Goal: Transaction & Acquisition: Purchase product/service

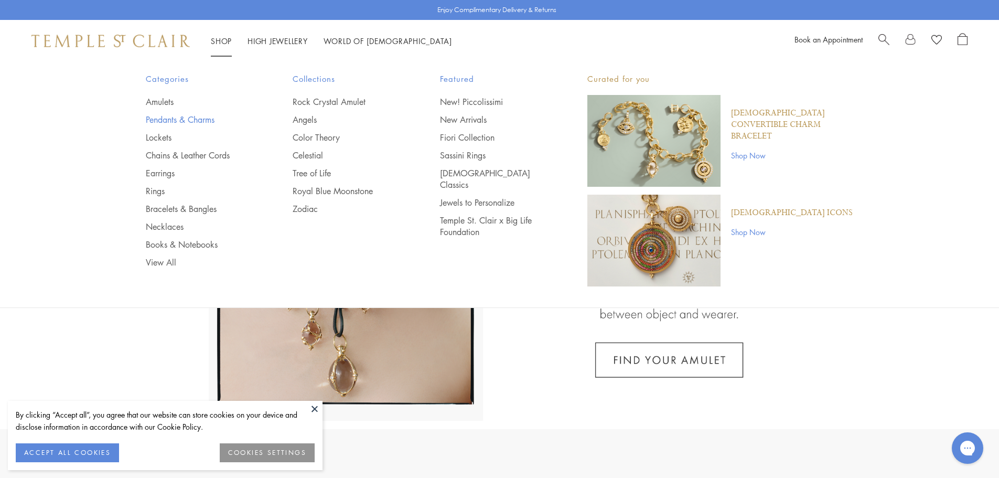
drag, startPoint x: 171, startPoint y: 117, endPoint x: 209, endPoint y: 114, distance: 37.9
click at [171, 117] on link "Pendants & Charms" at bounding box center [198, 120] width 105 height 12
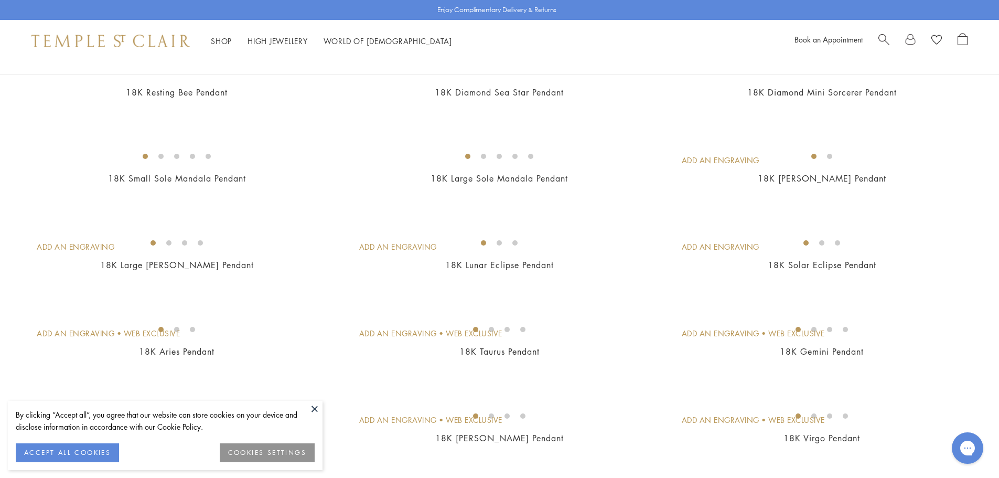
scroll to position [1730, 0]
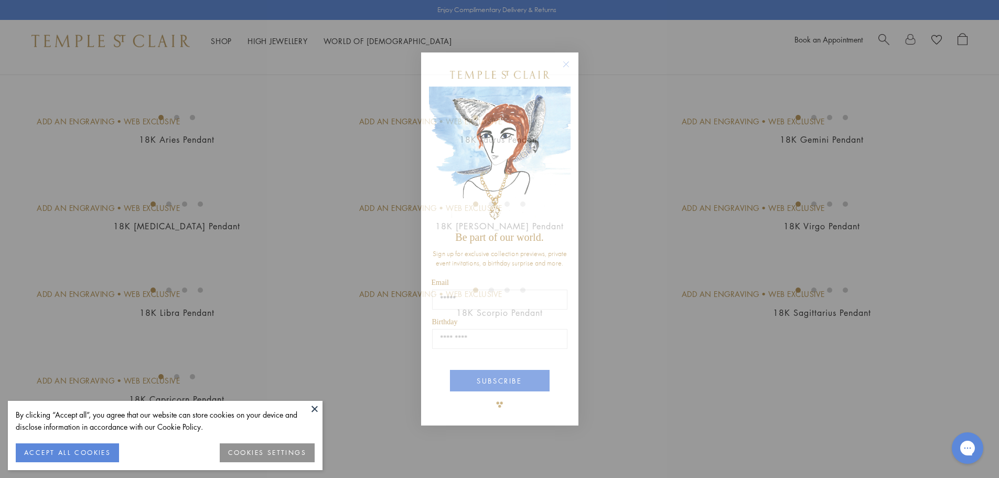
click at [567, 65] on icon "Close dialog" at bounding box center [565, 64] width 13 height 13
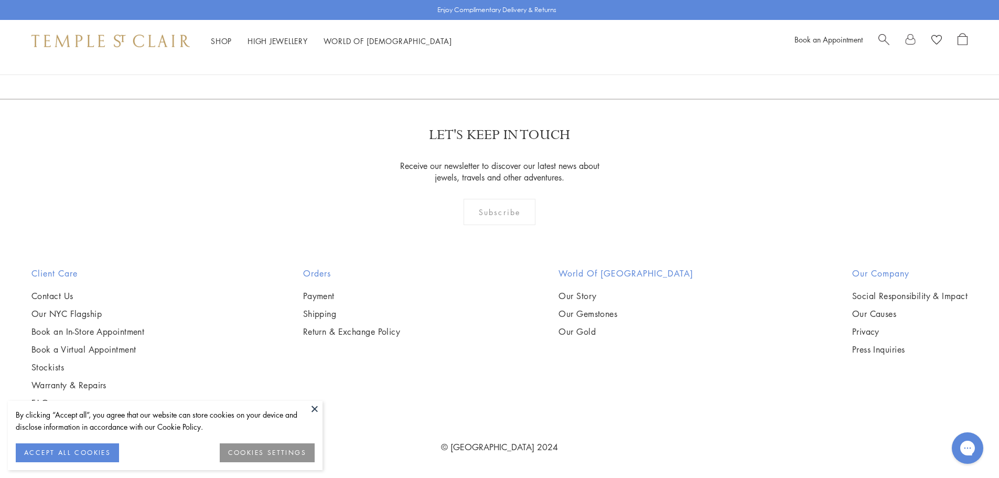
scroll to position [4980, 0]
click at [313, 406] on button at bounding box center [315, 408] width 16 height 16
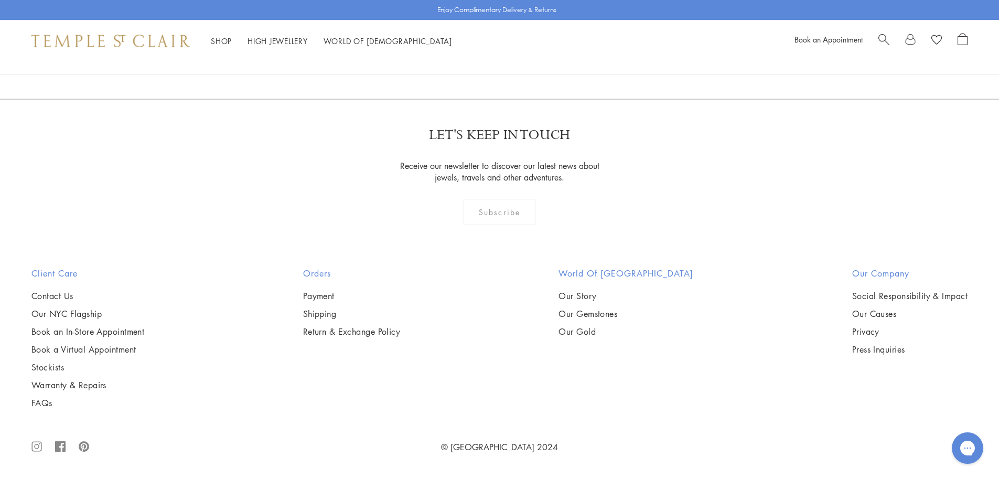
scroll to position [8596, 0]
click at [483, 57] on link "2" at bounding box center [482, 42] width 35 height 29
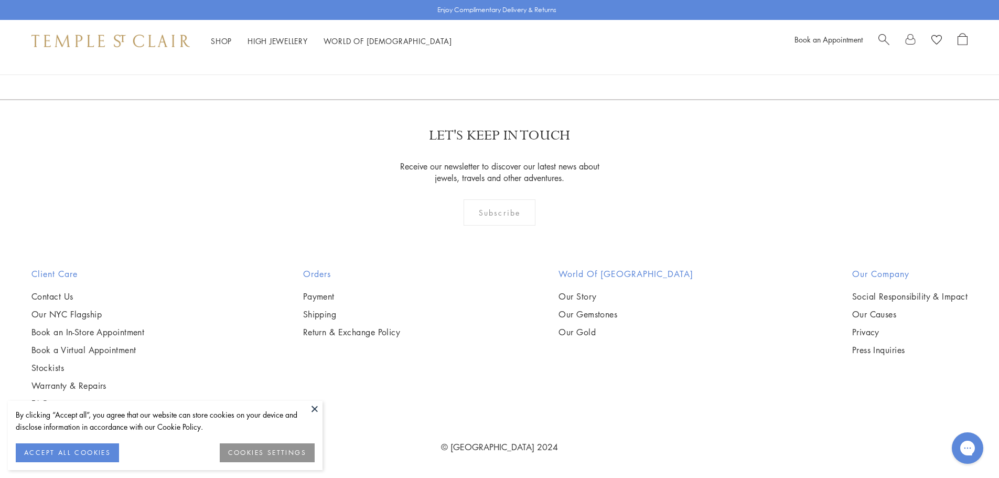
scroll to position [1992, 0]
click at [311, 408] on button at bounding box center [315, 408] width 16 height 16
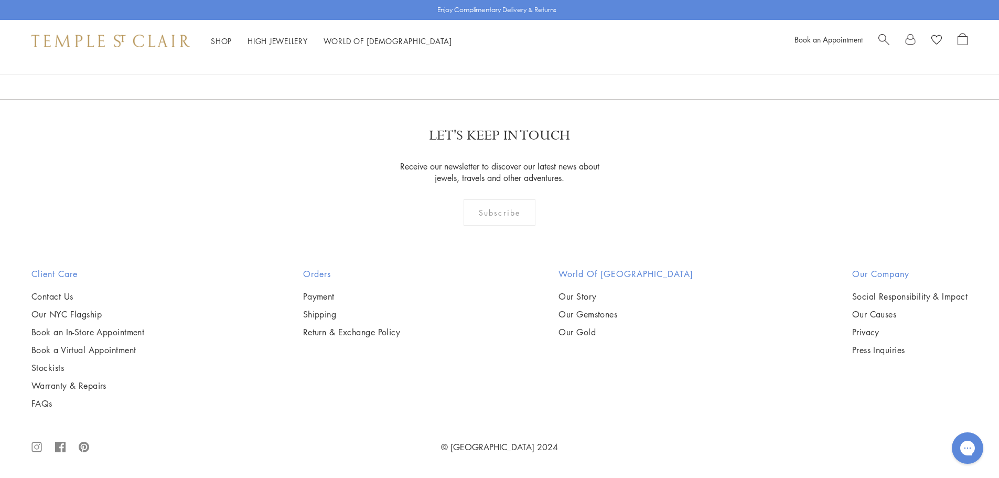
scroll to position [7076, 0]
click at [530, 57] on link "3" at bounding box center [533, 42] width 35 height 29
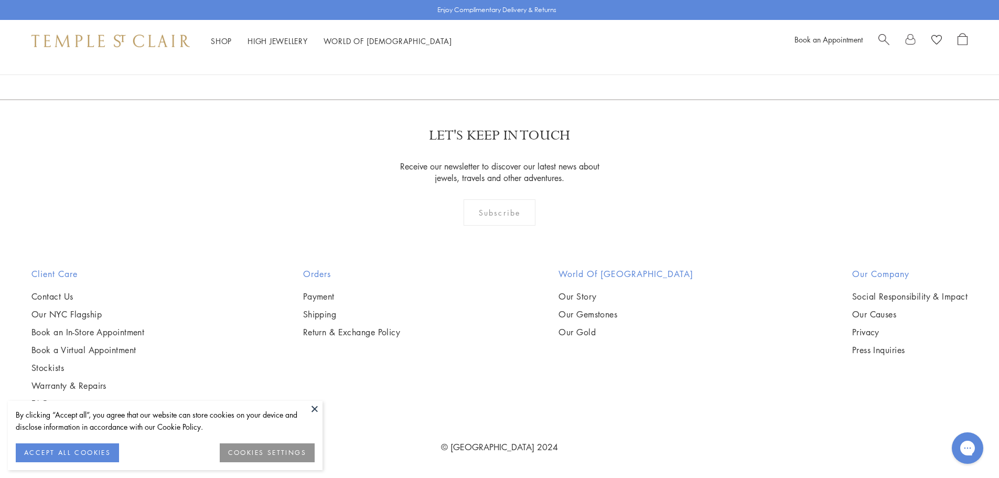
scroll to position [252, 0]
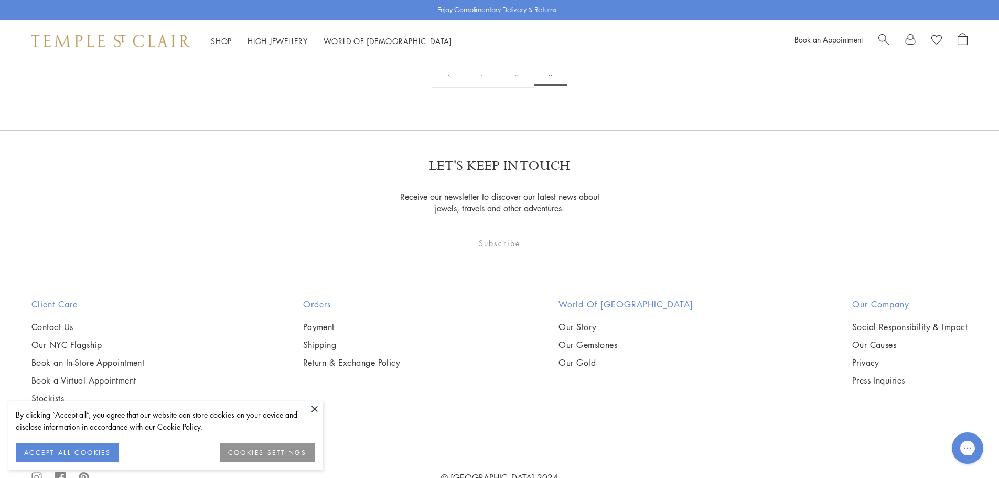
click at [479, 88] on link "1" at bounding box center [481, 73] width 35 height 29
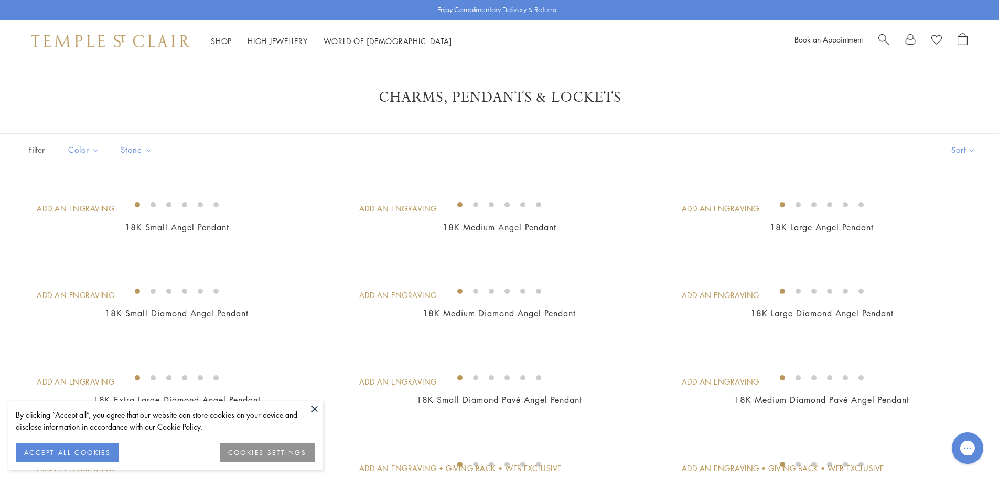
click at [878, 36] on span "Search" at bounding box center [883, 38] width 11 height 11
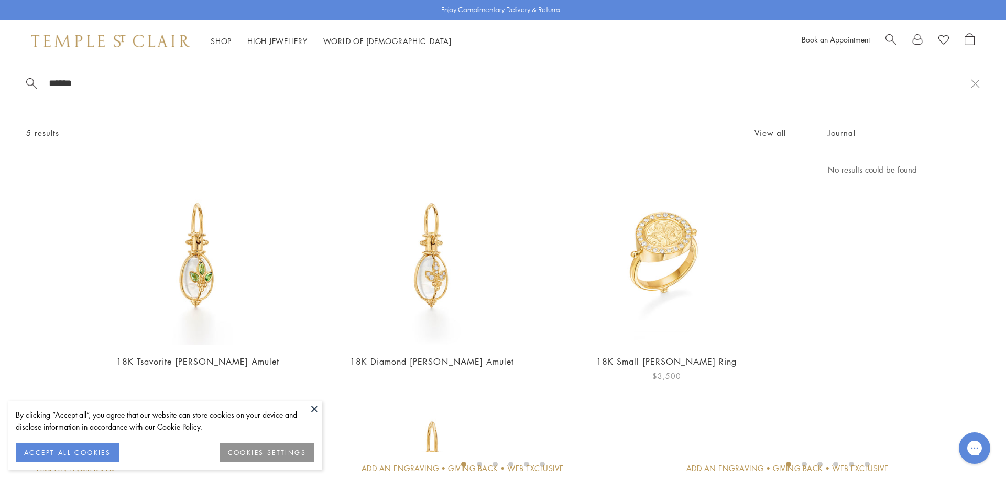
type input "******"
click at [659, 256] on img at bounding box center [667, 254] width 182 height 182
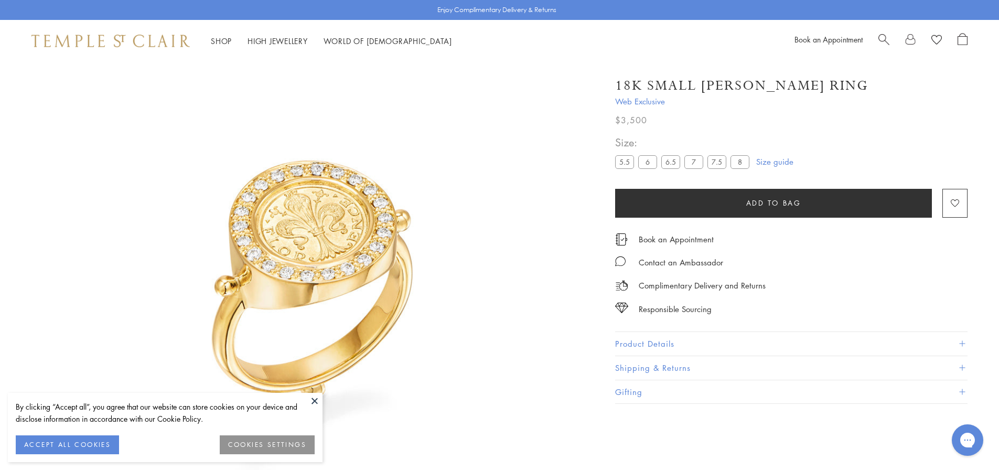
scroll to position [62, 0]
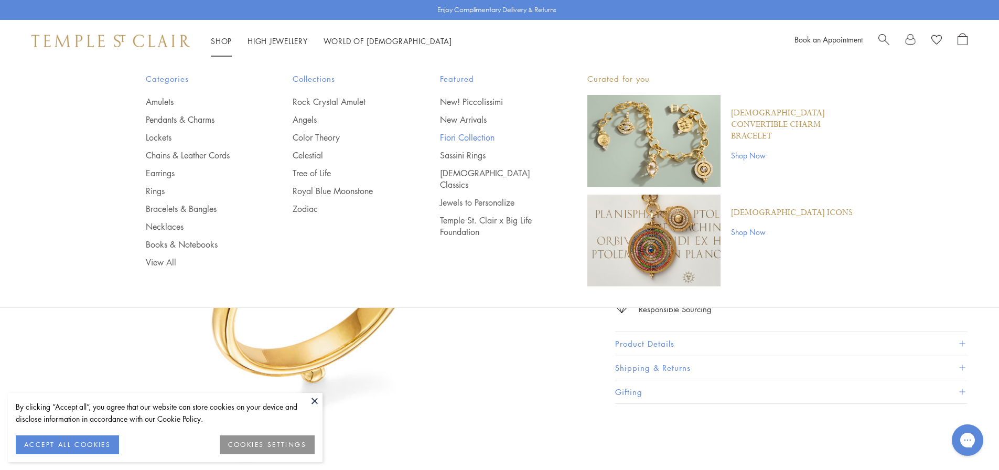
click at [479, 135] on link "Fiori Collection" at bounding box center [492, 138] width 105 height 12
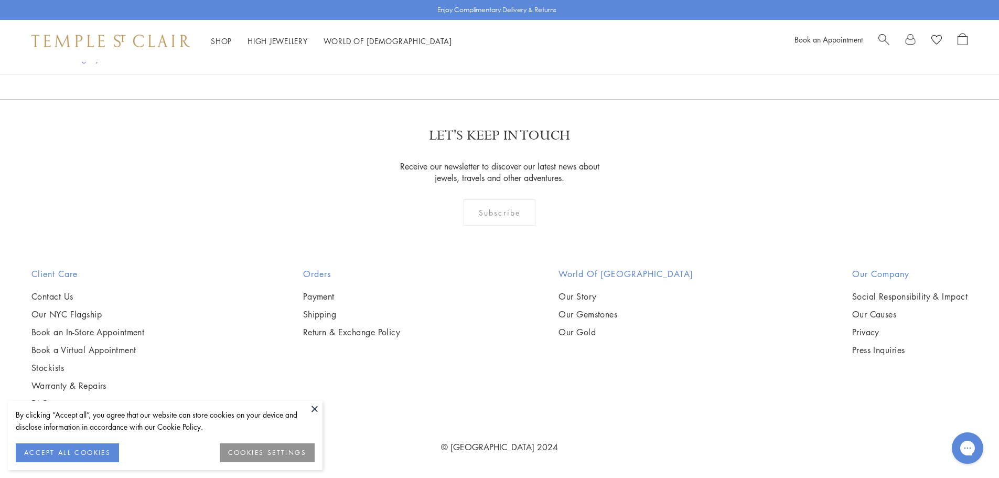
scroll to position [943, 0]
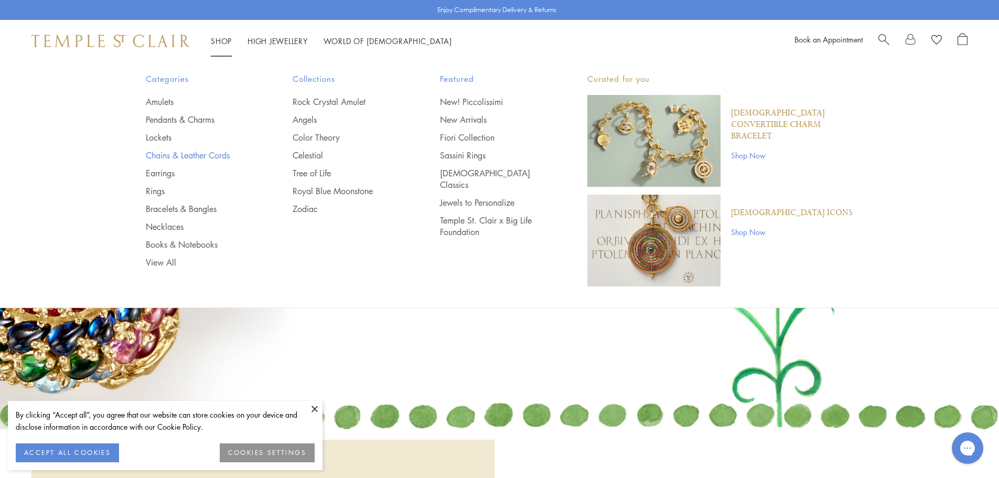
click at [180, 149] on link "Chains & Leather Cords" at bounding box center [198, 155] width 105 height 12
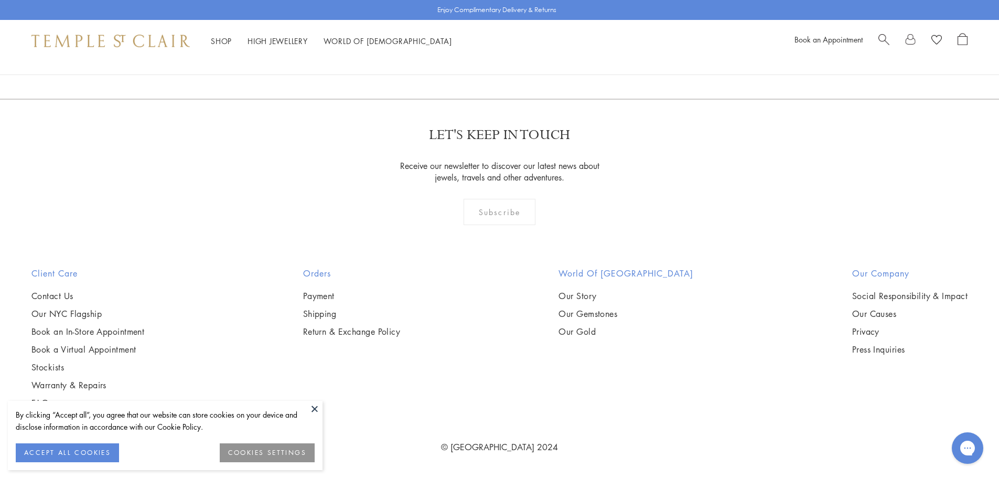
scroll to position [1258, 0]
click at [0, 0] on img at bounding box center [0, 0] width 0 height 0
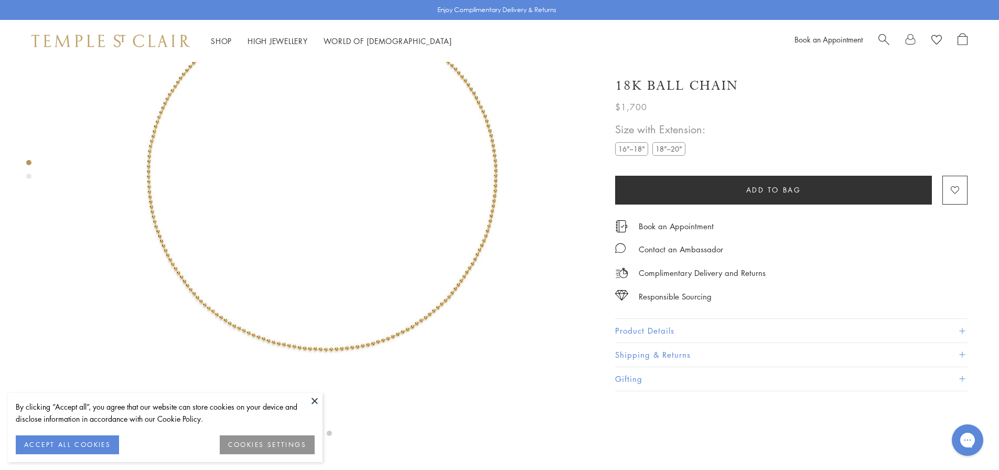
scroll to position [167, 0]
click at [665, 146] on label "18"–20"" at bounding box center [668, 148] width 33 height 13
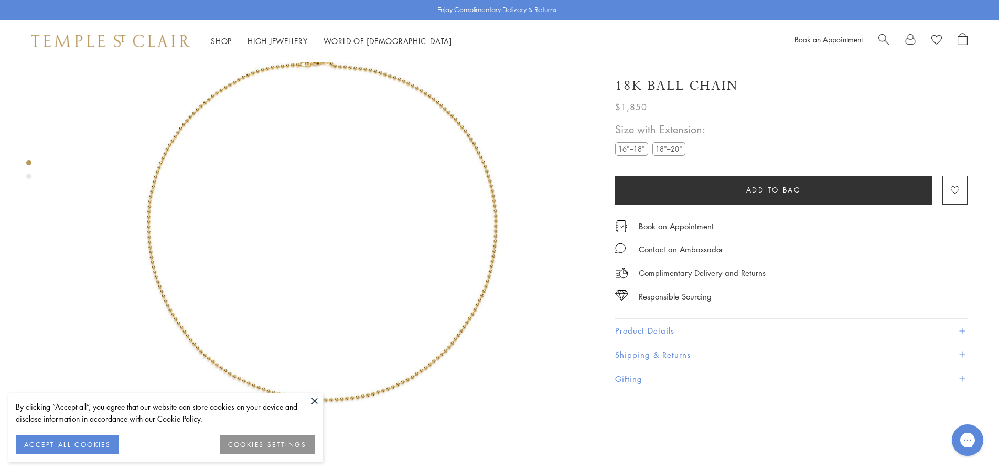
scroll to position [62, 0]
